Goal: Information Seeking & Learning: Learn about a topic

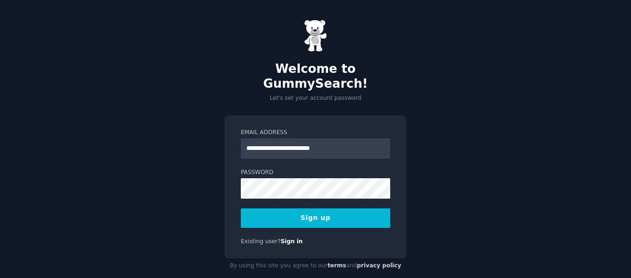
type input "**********"
click at [252, 193] on form "**********" at bounding box center [315, 177] width 149 height 99
click at [316, 208] on button "Sign up" at bounding box center [315, 217] width 149 height 19
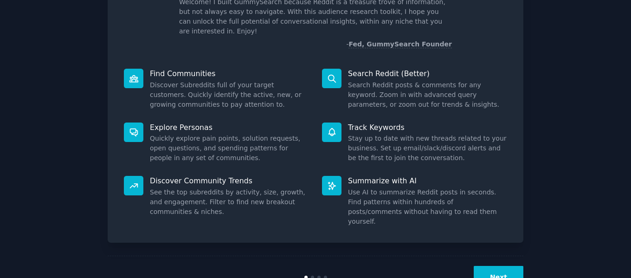
scroll to position [85, 0]
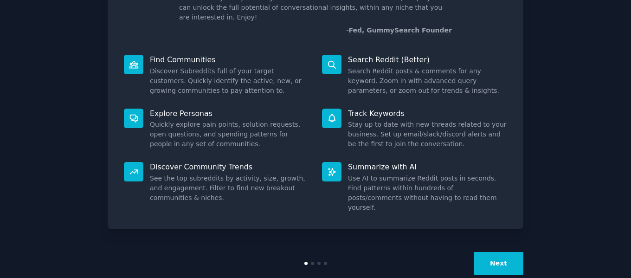
click at [510, 252] on button "Next" at bounding box center [498, 263] width 50 height 23
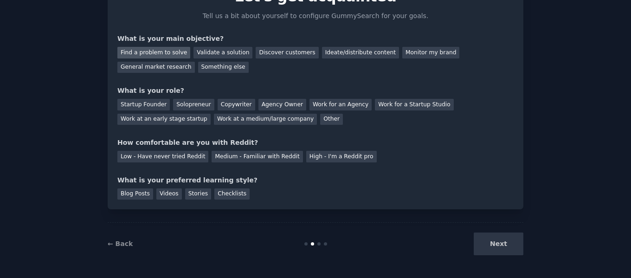
click at [153, 51] on div "Find a problem to solve" at bounding box center [153, 53] width 73 height 12
click at [320, 114] on div "Other" at bounding box center [331, 120] width 23 height 12
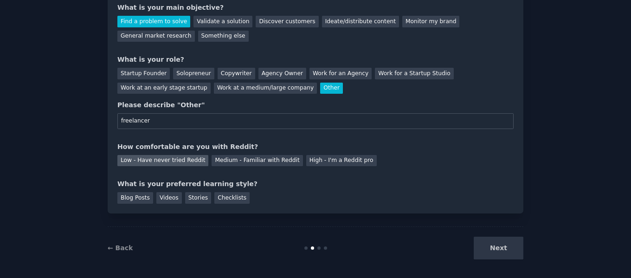
type input "freelancer"
click at [174, 159] on div "Low - Have never tried Reddit" at bounding box center [162, 161] width 91 height 12
click at [141, 198] on div "Blog Posts" at bounding box center [135, 198] width 36 height 12
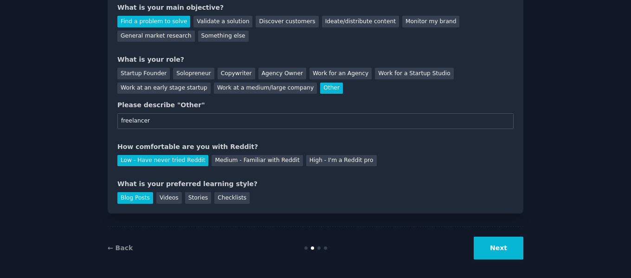
click at [497, 245] on button "Next" at bounding box center [498, 247] width 50 height 23
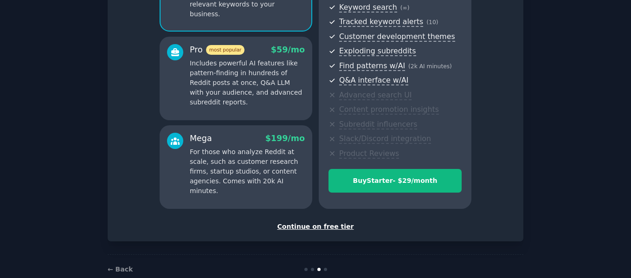
scroll to position [154, 0]
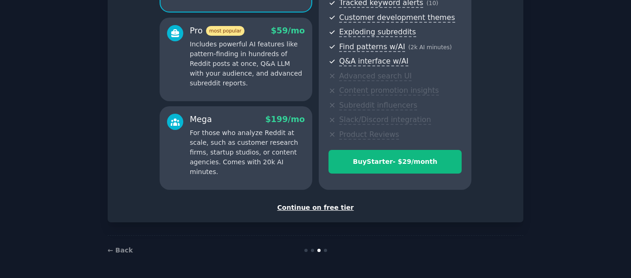
click at [329, 208] on div "Continue on free tier" at bounding box center [315, 208] width 396 height 10
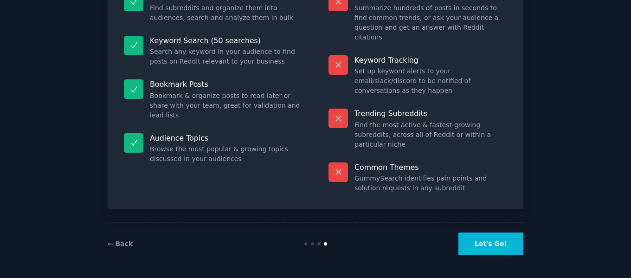
scroll to position [83, 0]
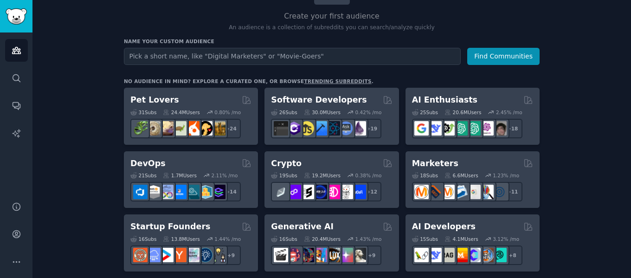
scroll to position [93, 0]
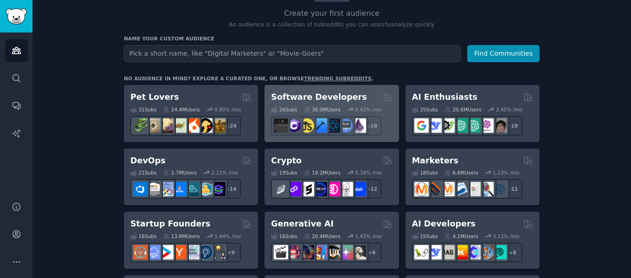
click at [299, 99] on h2 "Software Developers" at bounding box center [319, 97] width 96 height 12
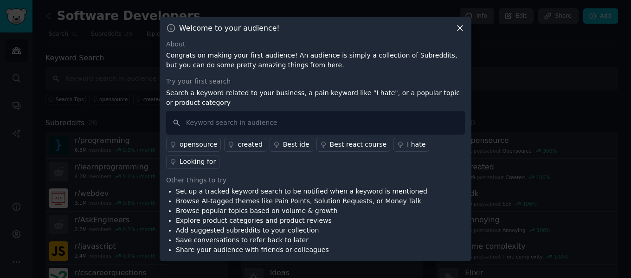
click at [462, 33] on icon at bounding box center [460, 28] width 10 height 10
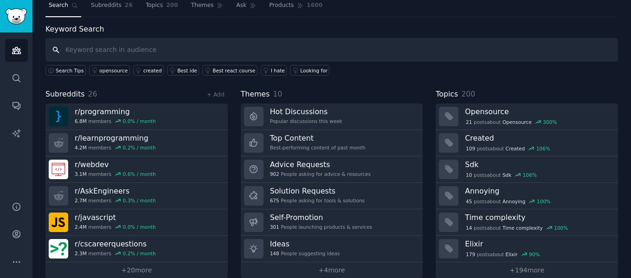
scroll to position [42, 0]
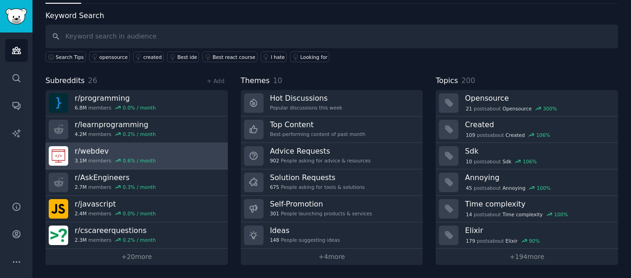
click at [134, 147] on h3 "r/ webdev" at bounding box center [115, 151] width 81 height 10
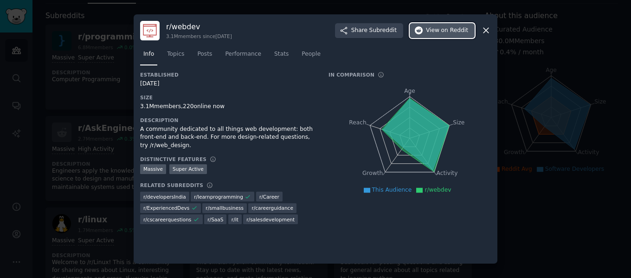
click at [438, 29] on span "View on Reddit" at bounding box center [447, 30] width 42 height 8
